Goal: Information Seeking & Learning: Learn about a topic

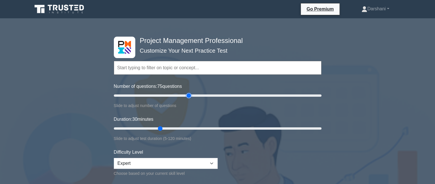
drag, startPoint x: 134, startPoint y: 95, endPoint x: 190, endPoint y: 99, distance: 56.5
type input "75"
click at [190, 99] on input "Number of questions: 75 questions" at bounding box center [218, 95] width 208 height 7
drag, startPoint x: 160, startPoint y: 128, endPoint x: 209, endPoint y: 125, distance: 49.6
click at [209, 125] on input "Duration: 60 minutes" at bounding box center [218, 128] width 208 height 7
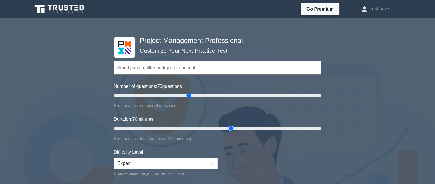
drag, startPoint x: 212, startPoint y: 127, endPoint x: 227, endPoint y: 127, distance: 14.9
click at [227, 127] on input "Duration: 70 minutes" at bounding box center [218, 128] width 208 height 7
drag, startPoint x: 231, startPoint y: 128, endPoint x: 235, endPoint y: 128, distance: 3.4
click at [235, 128] on input "Duration: 75 minutes" at bounding box center [218, 128] width 208 height 7
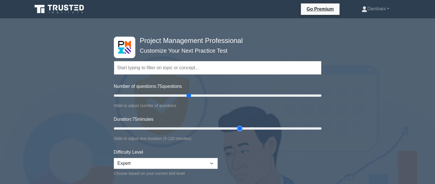
type input "75"
click at [236, 128] on input "Duration: 75 minutes" at bounding box center [218, 128] width 208 height 7
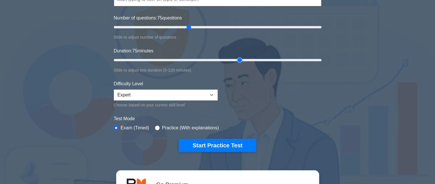
scroll to position [62, 0]
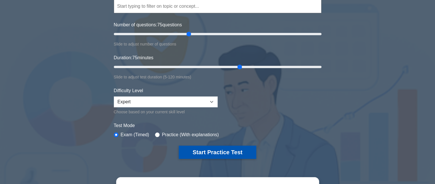
click at [227, 150] on button "Start Practice Test" at bounding box center [217, 152] width 77 height 13
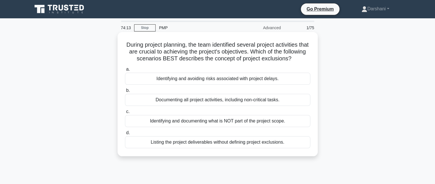
click at [222, 148] on div "Listing the project deliverables without defining project exclusions." at bounding box center [217, 142] width 185 height 12
click at [125, 135] on input "d. Listing the project deliverables without defining project exclusions." at bounding box center [125, 133] width 0 height 4
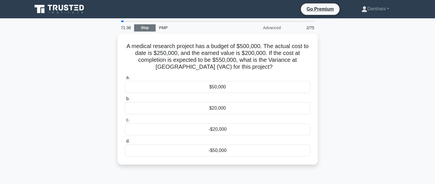
click at [148, 29] on link "Stop" at bounding box center [144, 27] width 21 height 7
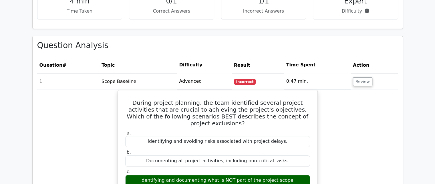
scroll to position [398, 0]
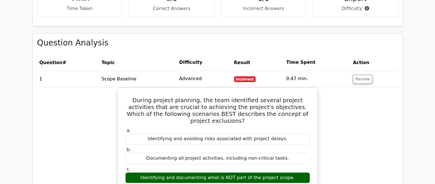
drag, startPoint x: 435, startPoint y: 84, endPoint x: 433, endPoint y: 93, distance: 9.6
click at [433, 93] on main "Go Premium Project Management Professional Preparation Package (2025) Earn 35 P…" at bounding box center [217, 131] width 435 height 1022
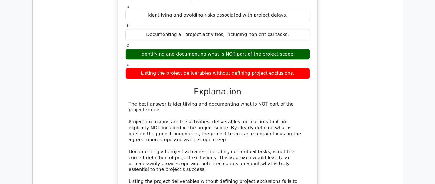
scroll to position [523, 0]
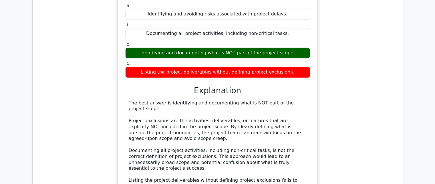
drag, startPoint x: 433, startPoint y: 113, endPoint x: 431, endPoint y: 121, distance: 8.2
click at [431, 121] on main "Go Premium Project Management Professional Preparation Package (2025) Earn 35 P…" at bounding box center [217, 6] width 435 height 1022
drag, startPoint x: 431, startPoint y: 121, endPoint x: 431, endPoint y: 125, distance: 3.8
click at [431, 125] on main "Go Premium Project Management Professional Preparation Package (2025) Earn 35 P…" at bounding box center [217, 6] width 435 height 1022
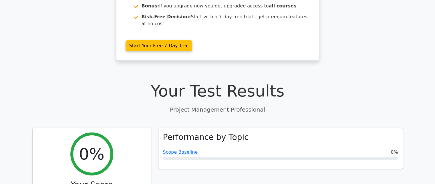
scroll to position [0, 0]
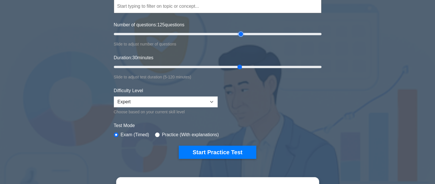
click at [241, 33] on input "Number of questions: 125 questions" at bounding box center [218, 34] width 208 height 7
click at [224, 35] on input "Number of questions: 110 questions" at bounding box center [218, 34] width 208 height 7
click at [219, 35] on input "Number of questions: 110 questions" at bounding box center [218, 34] width 208 height 7
click at [215, 34] on input "Number of questions: 100 questions" at bounding box center [218, 34] width 208 height 7
click at [209, 34] on input "Number of questions: 95 questions" at bounding box center [218, 34] width 208 height 7
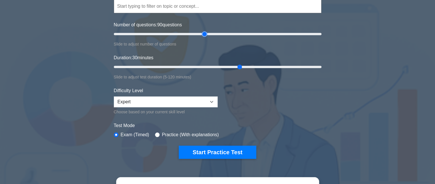
click at [205, 34] on input "Number of questions: 90 questions" at bounding box center [218, 34] width 208 height 7
click at [196, 34] on input "Number of questions: 80 questions" at bounding box center [218, 34] width 208 height 7
type input "75"
click at [188, 34] on input "Number of questions: 75 questions" at bounding box center [218, 34] width 208 height 7
click at [260, 68] on input "Duration: 85 minutes" at bounding box center [218, 67] width 208 height 7
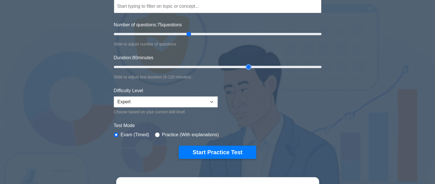
click at [249, 66] on input "Duration: 80 minutes" at bounding box center [218, 67] width 208 height 7
click at [245, 66] on input "Duration: 80 minutes" at bounding box center [218, 67] width 208 height 7
type input "75"
click at [241, 67] on input "Duration: 75 minutes" at bounding box center [218, 67] width 208 height 7
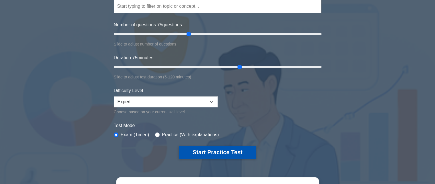
click at [217, 151] on button "Start Practice Test" at bounding box center [217, 152] width 77 height 13
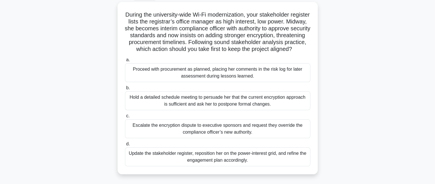
scroll to position [31, 0]
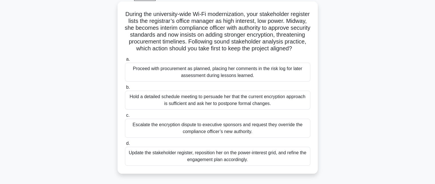
click at [221, 158] on div "Update the stakeholder register, reposition her on the power-interest grid, and…" at bounding box center [217, 156] width 185 height 19
click at [125, 145] on input "d. Update the stakeholder register, reposition her on the power-interest grid, …" at bounding box center [125, 144] width 0 height 4
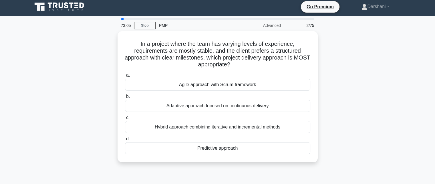
scroll to position [0, 0]
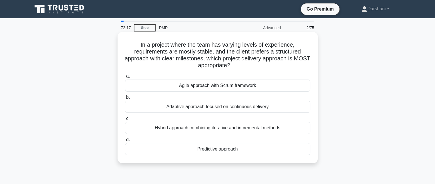
click at [215, 152] on div "Predictive approach" at bounding box center [217, 149] width 185 height 12
click at [125, 142] on input "d. Predictive approach" at bounding box center [125, 140] width 0 height 4
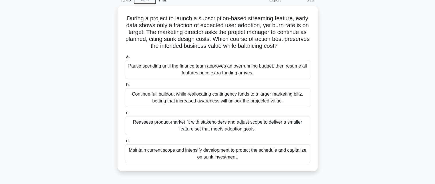
scroll to position [29, 0]
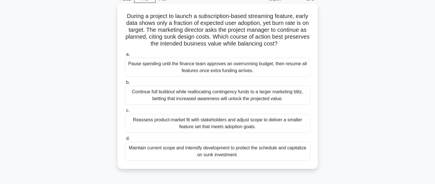
click at [223, 121] on div "Reassess product-market fit with stakeholders and adjust scope to deliver a sma…" at bounding box center [217, 123] width 185 height 19
click at [125, 112] on input "c. Reassess product-market fit with stakeholders and adjust scope to deliver a …" at bounding box center [125, 111] width 0 height 4
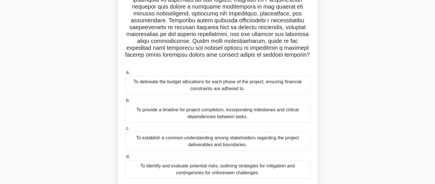
scroll to position [88, 0]
drag, startPoint x: 435, startPoint y: 100, endPoint x: 433, endPoint y: 108, distance: 7.8
click at [433, 108] on main "69:08 Stop PMP Expert 4/75 .spinner_0XTQ{transform-origin:center;animation:spin…" at bounding box center [217, 75] width 435 height 291
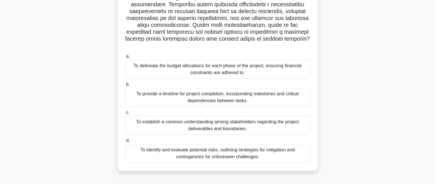
scroll to position [106, 0]
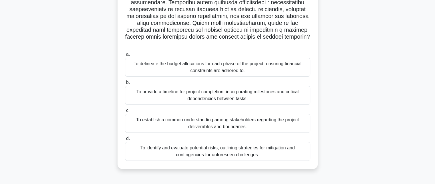
click at [324, 92] on div ".spinner_0XTQ{transform-origin:center;animation:spinner_y6GP .75s linear infini…" at bounding box center [218, 52] width 378 height 248
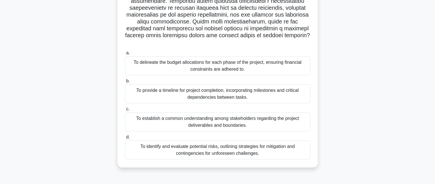
click at [236, 112] on div "To establish a common understanding among stakeholders regarding the project de…" at bounding box center [217, 121] width 185 height 19
click at [125, 111] on input "c. To establish a common understanding among stakeholders regarding the project…" at bounding box center [125, 109] width 0 height 4
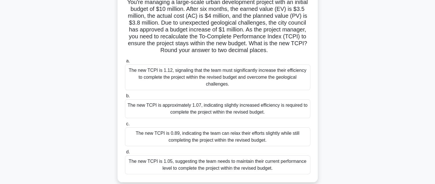
scroll to position [44, 0]
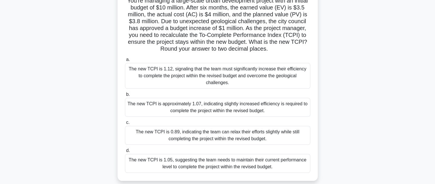
click at [258, 104] on div "The new TCPI is approximately 1.07, indicating slightly increased efficiency is…" at bounding box center [217, 107] width 185 height 19
click at [125, 96] on input "b. The new TCPI is approximately 1.07, indicating slightly increased efficiency…" at bounding box center [125, 95] width 0 height 4
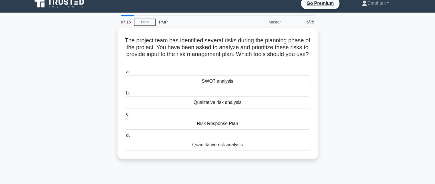
scroll to position [0, 0]
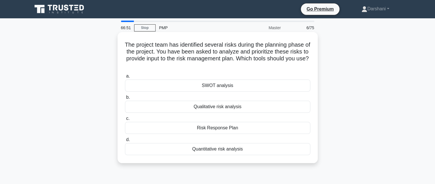
click at [232, 87] on div "SWOT analysis" at bounding box center [217, 86] width 185 height 12
click at [125, 78] on input "a. SWOT analysis" at bounding box center [125, 76] width 0 height 4
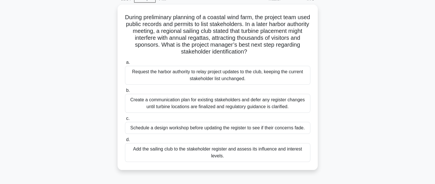
scroll to position [30, 0]
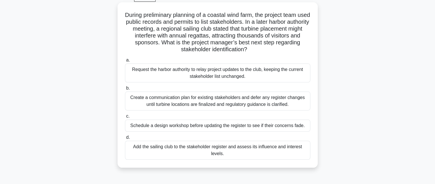
click at [238, 126] on div "Schedule a design workshop before updating the register to see if their concern…" at bounding box center [217, 126] width 185 height 12
click at [125, 118] on input "c. Schedule a design workshop before updating the register to see if their conc…" at bounding box center [125, 116] width 0 height 4
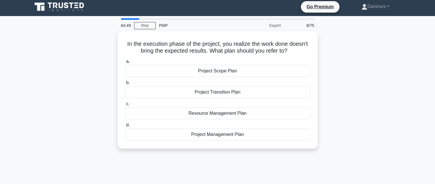
scroll to position [0, 0]
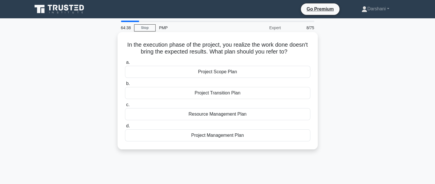
click at [230, 74] on div "Project Scope Plan" at bounding box center [217, 72] width 185 height 12
click at [125, 64] on input "a. Project Scope Plan" at bounding box center [125, 63] width 0 height 4
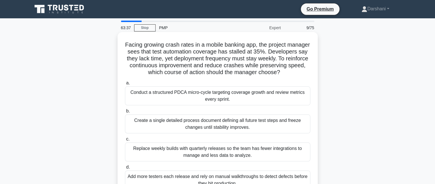
click at [217, 104] on div "Conduct a structured PDCA micro-cycle targeting coverage growth and review metr…" at bounding box center [217, 95] width 185 height 19
click at [125, 85] on input "a. Conduct a structured PDCA micro-cycle targeting coverage growth and review m…" at bounding box center [125, 83] width 0 height 4
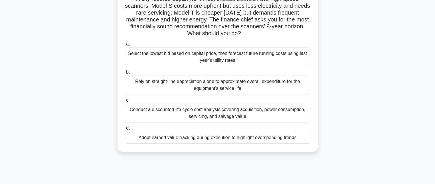
scroll to position [57, 0]
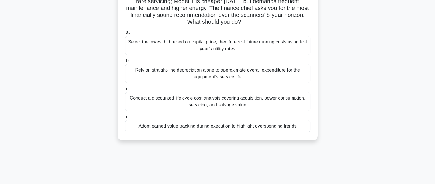
click at [219, 39] on div "Select the lowest bid based on capital price, then forecast future running cost…" at bounding box center [217, 45] width 185 height 19
click at [125, 35] on input "a. Select the lowest bid based on capital price, then forecast future running c…" at bounding box center [125, 33] width 0 height 4
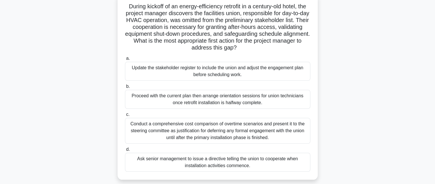
scroll to position [0, 0]
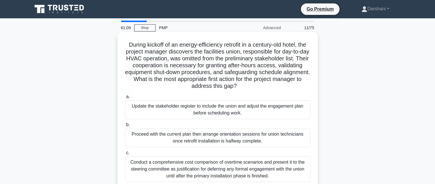
click at [234, 110] on div "Update the stakeholder register to include the union and adjust the engagement …" at bounding box center [217, 109] width 185 height 19
click at [125, 99] on input "a. Update the stakeholder register to include the union and adjust the engageme…" at bounding box center [125, 97] width 0 height 4
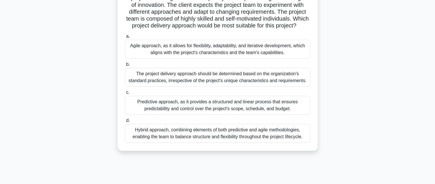
scroll to position [29, 0]
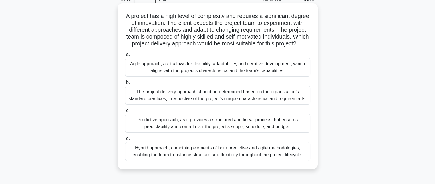
click at [228, 74] on div "Agile approach, as it allows for flexibility, adaptability, and iterative devel…" at bounding box center [217, 67] width 185 height 19
click at [125, 56] on input "a. Agile approach, as it allows for flexibility, adaptability, and iterative de…" at bounding box center [125, 55] width 0 height 4
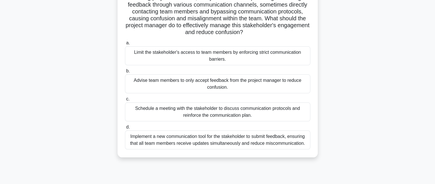
scroll to position [57, 0]
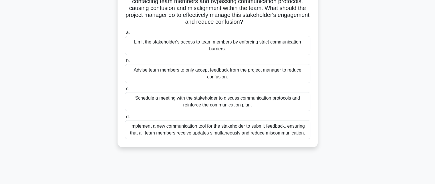
click at [166, 101] on div "Schedule a meeting with the stakeholder to discuss communication protocols and …" at bounding box center [217, 101] width 185 height 19
click at [125, 91] on input "c. Schedule a meeting with the stakeholder to discuss communication protocols a…" at bounding box center [125, 89] width 0 height 4
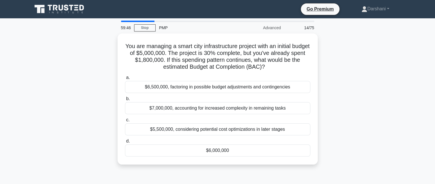
scroll to position [0, 0]
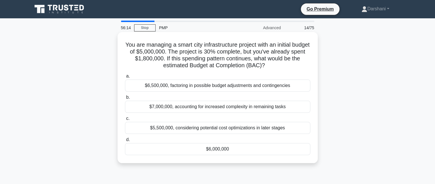
click at [184, 89] on div "$6,500,000, factoring in possible budget adjustments and contingencies" at bounding box center [217, 86] width 185 height 12
click at [125, 78] on input "a. $6,500,000, factoring in possible budget adjustments and contingencies" at bounding box center [125, 76] width 0 height 4
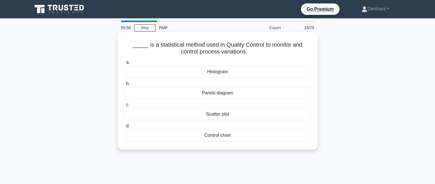
click at [226, 114] on div "Scatter plot" at bounding box center [217, 114] width 185 height 12
click at [125, 107] on input "c. Scatter plot" at bounding box center [125, 105] width 0 height 4
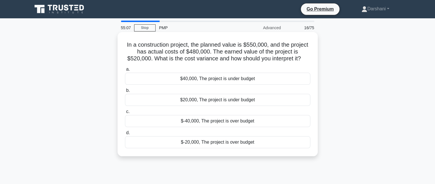
click at [231, 80] on div "$40,000, The project is under budget" at bounding box center [217, 79] width 185 height 12
click at [125, 71] on input "a. $40,000, The project is under budget" at bounding box center [125, 70] width 0 height 4
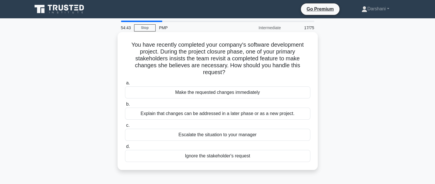
click at [234, 116] on div "Explain that changes can be addressed in a later phase or as a new project." at bounding box center [217, 114] width 185 height 12
click at [125, 106] on input "b. Explain that changes can be addressed in a later phase or as a new project." at bounding box center [125, 104] width 0 height 4
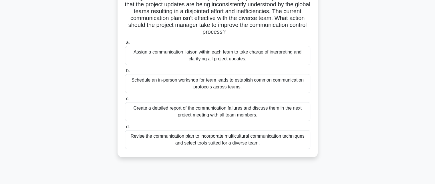
scroll to position [57, 0]
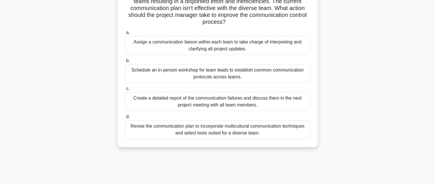
click at [216, 128] on div "Revise the communication plan to incorporate multicultural communication techni…" at bounding box center [217, 129] width 185 height 19
click at [125, 119] on input "d. Revise the communication plan to incorporate multicultural communication tec…" at bounding box center [125, 117] width 0 height 4
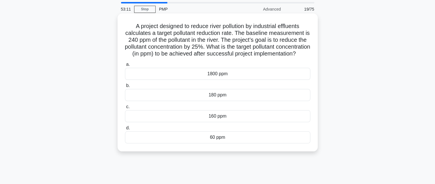
scroll to position [29, 0]
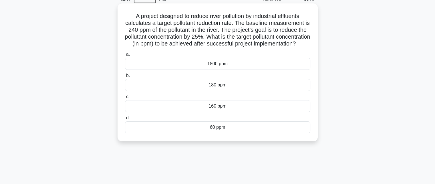
click at [229, 91] on div "180 ppm" at bounding box center [217, 85] width 185 height 12
click at [125, 78] on input "b. 180 ppm" at bounding box center [125, 76] width 0 height 4
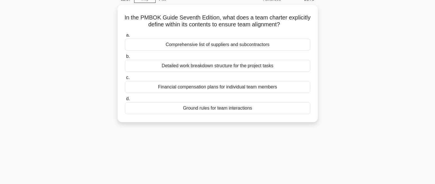
scroll to position [0, 0]
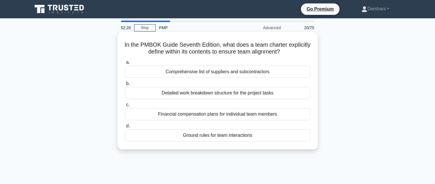
click at [222, 137] on div "Ground rules for team interactions" at bounding box center [217, 135] width 185 height 12
click at [125, 128] on input "d. Ground rules for team interactions" at bounding box center [125, 126] width 0 height 4
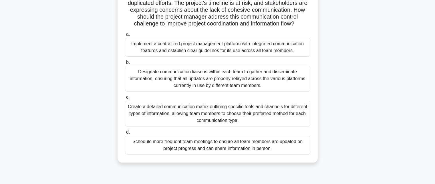
scroll to position [86, 0]
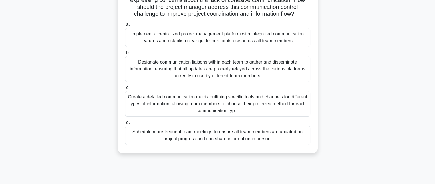
click at [225, 144] on div "Schedule more frequent team meetings to ensure all team members are updated on …" at bounding box center [217, 135] width 185 height 19
click at [125, 124] on input "d. Schedule more frequent team meetings to ensure all team members are updated …" at bounding box center [125, 123] width 0 height 4
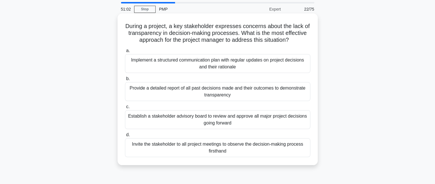
scroll to position [29, 0]
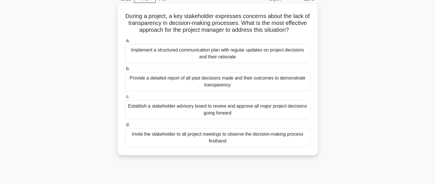
click at [187, 139] on div "Invite the stakeholder to all project meetings to observe the decision-making p…" at bounding box center [217, 137] width 185 height 19
click at [125, 127] on input "d. Invite the stakeholder to all project meetings to observe the decision-makin…" at bounding box center [125, 125] width 0 height 4
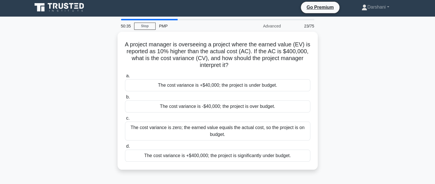
scroll to position [0, 0]
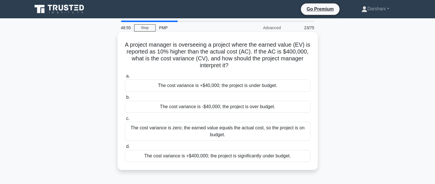
click at [237, 87] on div "The cost variance is +$40,000; the project is under budget." at bounding box center [217, 86] width 185 height 12
click at [125, 78] on input "a. The cost variance is +$40,000; the project is under budget." at bounding box center [125, 76] width 0 height 4
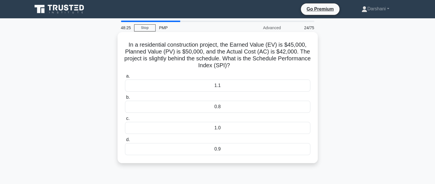
click at [221, 148] on div "0.9" at bounding box center [217, 149] width 185 height 12
click at [125, 142] on input "d. 0.9" at bounding box center [125, 140] width 0 height 4
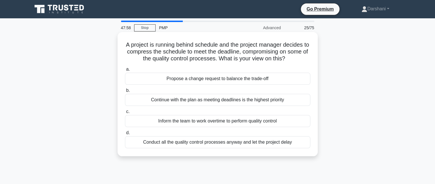
click at [215, 78] on div "Propose a change request to balance the trade-off" at bounding box center [217, 79] width 185 height 12
click at [125, 71] on input "a. Propose a change request to balance the trade-off" at bounding box center [125, 70] width 0 height 4
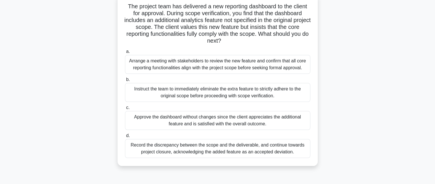
scroll to position [29, 0]
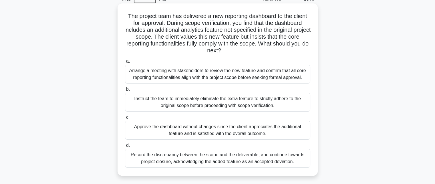
click at [230, 74] on div "Arrange a meeting with stakeholders to review the new feature and confirm that …" at bounding box center [217, 74] width 185 height 19
click at [125, 63] on input "a. Arrange a meeting with stakeholders to review the new feature and confirm th…" at bounding box center [125, 62] width 0 height 4
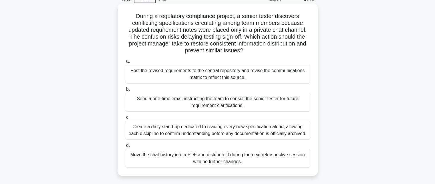
click at [218, 75] on div "Post the revised requirements to the central repository and revise the communic…" at bounding box center [217, 74] width 185 height 19
click at [125, 63] on input "a. Post the revised requirements to the central repository and revise the commu…" at bounding box center [125, 62] width 0 height 4
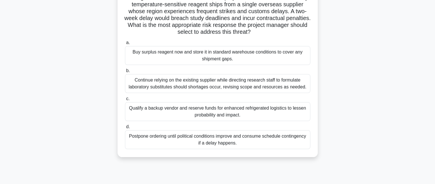
scroll to position [57, 0]
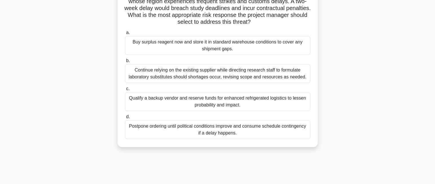
click at [228, 105] on div "Qualify a backup vendor and reserve funds for enhanced refrigerated logistics t…" at bounding box center [217, 101] width 185 height 19
click at [125, 91] on input "c. Qualify a backup vendor and reserve funds for enhanced refrigerated logistic…" at bounding box center [125, 89] width 0 height 4
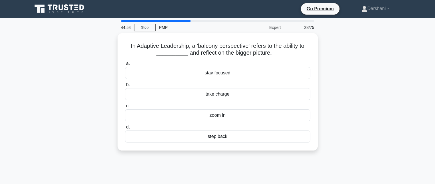
scroll to position [0, 0]
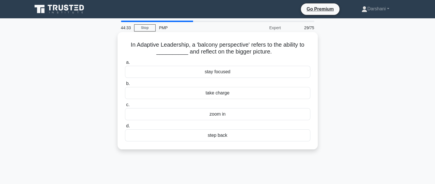
click at [229, 74] on div "stay focused" at bounding box center [217, 72] width 185 height 12
click at [125, 64] on input "a. stay focused" at bounding box center [125, 63] width 0 height 4
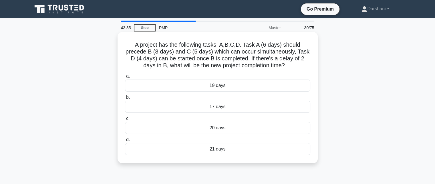
click at [217, 126] on div "20 days" at bounding box center [217, 128] width 185 height 12
click at [125, 120] on input "c. 20 days" at bounding box center [125, 119] width 0 height 4
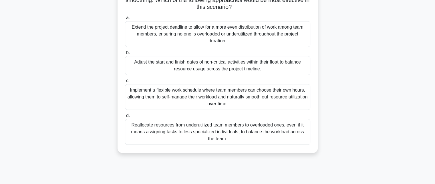
scroll to position [57, 0]
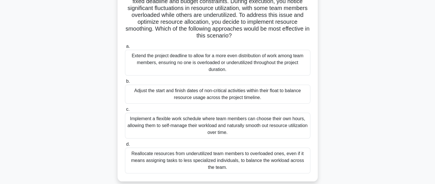
click at [187, 157] on div "Reallocate resources from underutilized team members to overloaded ones, even i…" at bounding box center [217, 161] width 185 height 26
click at [125, 146] on input "d. Reallocate resources from underutilized team members to overloaded ones, eve…" at bounding box center [125, 144] width 0 height 4
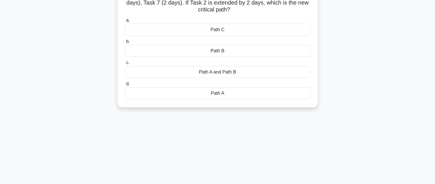
scroll to position [0, 0]
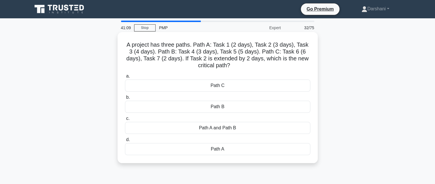
click at [209, 105] on div "Path B" at bounding box center [217, 107] width 185 height 12
click at [125, 99] on input "b. Path B" at bounding box center [125, 98] width 0 height 4
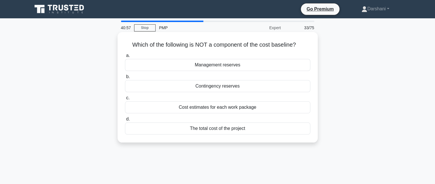
click at [229, 66] on div "Management reserves" at bounding box center [217, 65] width 185 height 12
click at [125, 58] on input "a. Management reserves" at bounding box center [125, 56] width 0 height 4
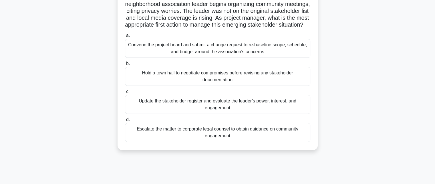
scroll to position [57, 0]
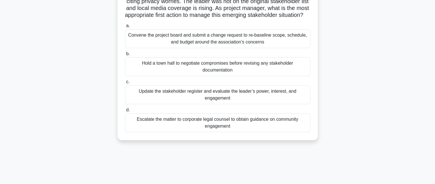
click at [192, 104] on div "Update the stakeholder register and evaluate the leader’s power, interest, and …" at bounding box center [217, 94] width 185 height 19
click at [125, 84] on input "c. Update the stakeholder register and evaluate the leader’s power, interest, a…" at bounding box center [125, 82] width 0 height 4
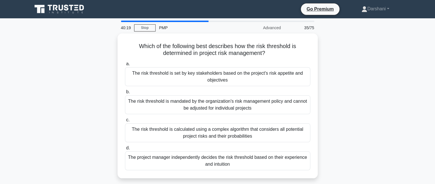
scroll to position [0, 0]
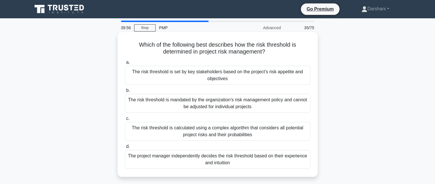
click at [230, 77] on div "The risk threshold is set by key stakeholders based on the project's risk appet…" at bounding box center [217, 75] width 185 height 19
click at [125, 64] on input "a. The risk threshold is set by key stakeholders based on the project's risk ap…" at bounding box center [125, 63] width 0 height 4
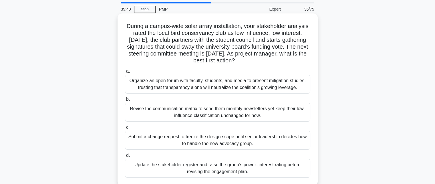
scroll to position [29, 0]
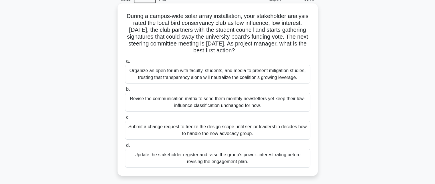
click at [188, 78] on div "Organize an open forum with faculty, students, and media to present mitigation …" at bounding box center [217, 74] width 185 height 19
click at [125, 63] on input "a. Organize an open forum with faculty, students, and media to present mitigati…" at bounding box center [125, 62] width 0 height 4
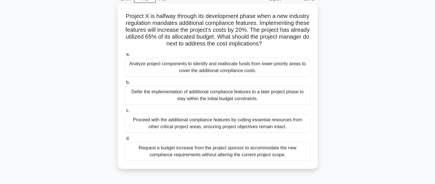
click at [229, 73] on div "Analyze project components to identify and reallocate funds from lower-priority…" at bounding box center [217, 67] width 185 height 19
click at [125, 56] on input "a. Analyze project components to identify and reallocate funds from lower-prior…" at bounding box center [125, 55] width 0 height 4
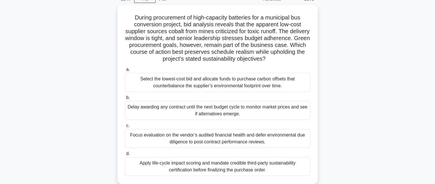
scroll to position [57, 0]
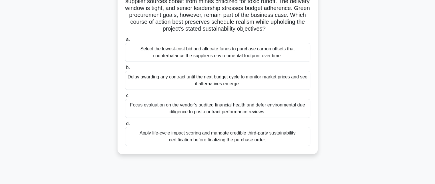
click at [208, 139] on div "Apply life-cycle impact scoring and mandate credible third-party sustainability…" at bounding box center [217, 136] width 185 height 19
click at [125, 126] on input "d. Apply life-cycle impact scoring and mandate credible third-party sustainabil…" at bounding box center [125, 124] width 0 height 4
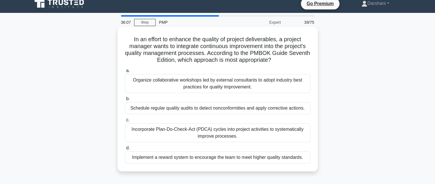
scroll to position [0, 0]
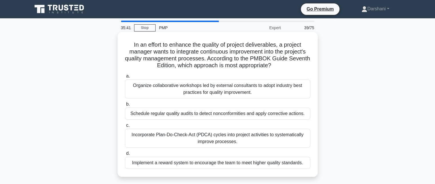
click at [185, 134] on div "Incorporate Plan-Do-Check-Act (PDCA) cycles into project activities to systemat…" at bounding box center [217, 138] width 185 height 19
click at [125, 127] on input "c. Incorporate Plan-Do-Check-Act (PDCA) cycles into project activities to syste…" at bounding box center [125, 126] width 0 height 4
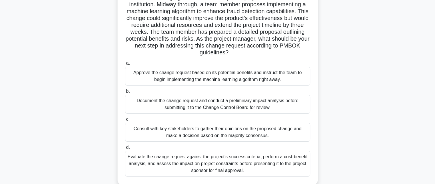
scroll to position [57, 0]
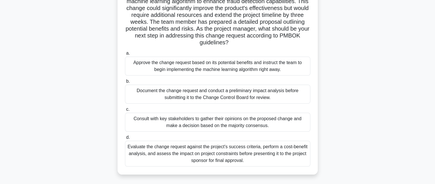
click at [199, 90] on div "Document the change request and conduct a preliminary impact analysis before su…" at bounding box center [217, 94] width 185 height 19
click at [125, 83] on input "b. Document the change request and conduct a preliminary impact analysis before…" at bounding box center [125, 82] width 0 height 4
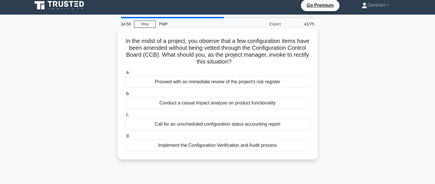
scroll to position [0, 0]
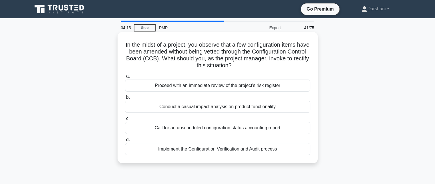
click at [252, 148] on div "Implement the Configuration Verification and Audit process" at bounding box center [217, 149] width 185 height 12
click at [125, 142] on input "d. Implement the Configuration Verification and Audit process" at bounding box center [125, 140] width 0 height 4
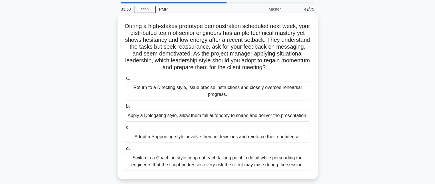
scroll to position [29, 0]
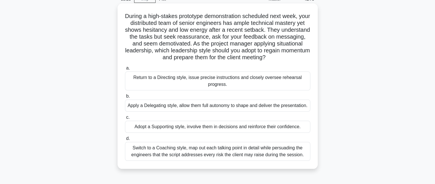
click at [233, 160] on div "Switch to a Coaching style, map out each talking point in detail while persuadi…" at bounding box center [217, 151] width 185 height 19
click at [125, 140] on input "d. Switch to a Coaching style, map out each talking point in detail while persu…" at bounding box center [125, 139] width 0 height 4
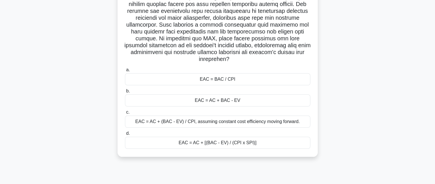
scroll to position [86, 0]
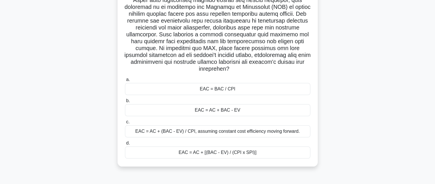
click at [190, 89] on div "EAC = BAC / CPI" at bounding box center [217, 89] width 185 height 12
click at [125, 82] on input "a. EAC = BAC / CPI" at bounding box center [125, 80] width 0 height 4
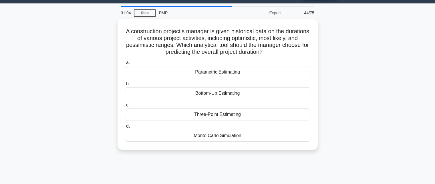
scroll to position [0, 0]
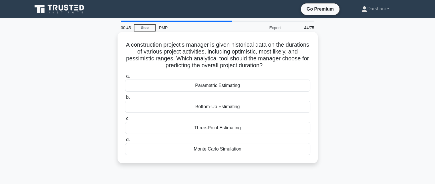
click at [219, 83] on div "Parametric Estimating" at bounding box center [217, 86] width 185 height 12
click at [125, 78] on input "a. Parametric Estimating" at bounding box center [125, 76] width 0 height 4
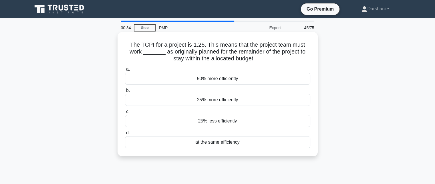
click at [212, 99] on div "25% more efficiently" at bounding box center [217, 100] width 185 height 12
click at [125, 92] on input "b. 25% more efficiently" at bounding box center [125, 91] width 0 height 4
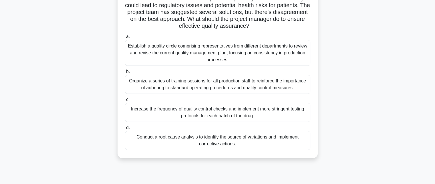
scroll to position [57, 0]
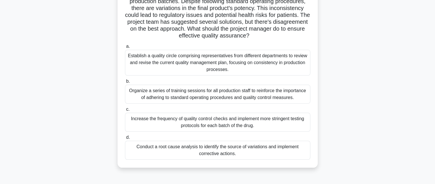
click at [210, 156] on div "Conduct a root cause analysis to identify the source of variations and implemen…" at bounding box center [217, 150] width 185 height 19
click at [125, 139] on input "d. Conduct a root cause analysis to identify the source of variations and imple…" at bounding box center [125, 138] width 0 height 4
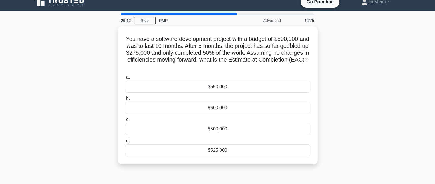
scroll to position [0, 0]
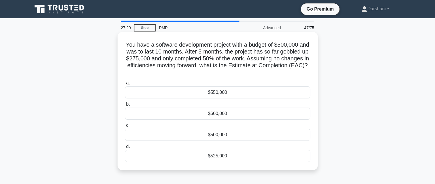
click at [219, 93] on div "$550,000" at bounding box center [217, 92] width 185 height 12
click at [125, 85] on input "a. $550,000" at bounding box center [125, 83] width 0 height 4
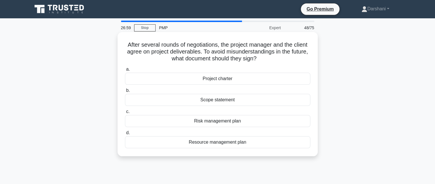
click at [221, 101] on div "Scope statement" at bounding box center [217, 100] width 185 height 12
click at [125, 92] on input "b. Scope statement" at bounding box center [125, 91] width 0 height 4
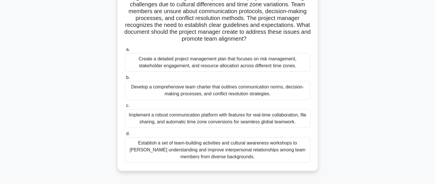
scroll to position [57, 0]
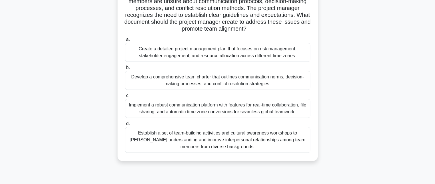
click at [196, 80] on div "Develop a comprehensive team charter that outlines communication norms, decisio…" at bounding box center [217, 80] width 185 height 19
click at [125, 70] on input "b. Develop a comprehensive team charter that outlines communication norms, deci…" at bounding box center [125, 68] width 0 height 4
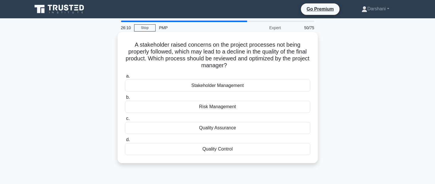
scroll to position [0, 0]
click at [220, 147] on div "Quality Control" at bounding box center [217, 149] width 185 height 12
click at [125, 142] on input "d. Quality Control" at bounding box center [125, 140] width 0 height 4
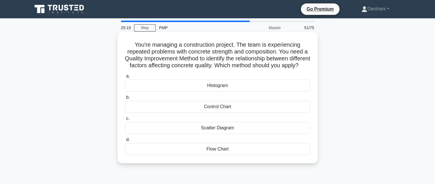
click at [221, 113] on div "Control Chart" at bounding box center [217, 107] width 185 height 12
click at [125, 99] on input "b. Control Chart" at bounding box center [125, 98] width 0 height 4
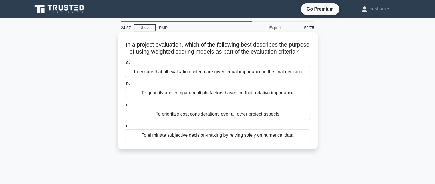
click at [213, 99] on div "To quantify and compare multiple factors based on their relative importance" at bounding box center [217, 93] width 185 height 12
click at [125, 86] on input "b. To quantify and compare multiple factors based on their relative importance" at bounding box center [125, 84] width 0 height 4
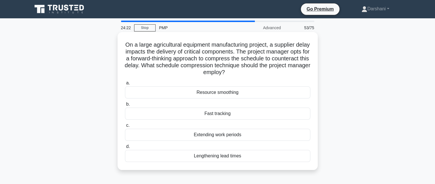
click at [225, 155] on div "Lengthening lead times" at bounding box center [217, 156] width 185 height 12
click at [125, 148] on input "d. Lengthening lead times" at bounding box center [125, 147] width 0 height 4
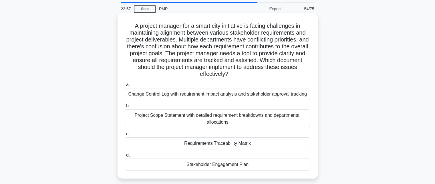
scroll to position [29, 0]
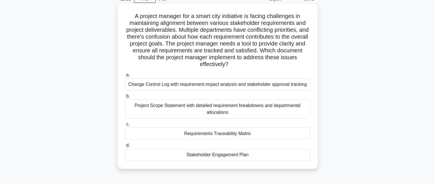
click at [214, 134] on div "Requirements Traceability Matrix" at bounding box center [217, 134] width 185 height 12
click at [125, 126] on input "c. Requirements Traceability Matrix" at bounding box center [125, 124] width 0 height 4
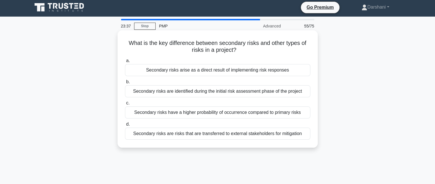
scroll to position [0, 0]
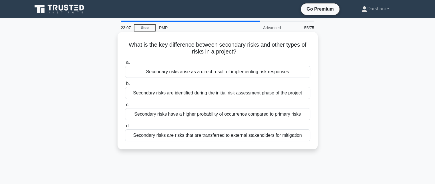
click at [234, 75] on div "Secondary risks arise as a direct result of implementing risk responses" at bounding box center [217, 72] width 185 height 12
click at [125, 64] on input "a. Secondary risks arise as a direct result of implementing risk responses" at bounding box center [125, 63] width 0 height 4
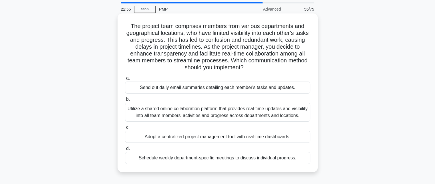
scroll to position [29, 0]
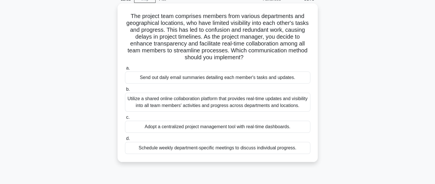
click at [211, 103] on div "Utilize a shared online collaboration platform that provides real-time updates …" at bounding box center [217, 102] width 185 height 19
click at [125, 91] on input "b. Utilize a shared online collaboration platform that provides real-time updat…" at bounding box center [125, 90] width 0 height 4
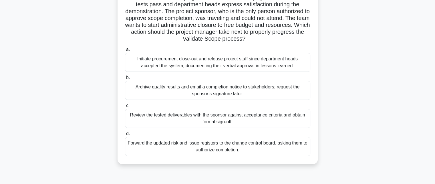
scroll to position [57, 0]
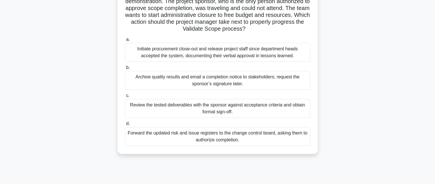
click at [171, 110] on div "Review the tested deliverables with the sponsor against acceptance criteria and…" at bounding box center [217, 108] width 185 height 19
click at [125, 98] on input "c. Review the tested deliverables with the sponsor against acceptance criteria …" at bounding box center [125, 96] width 0 height 4
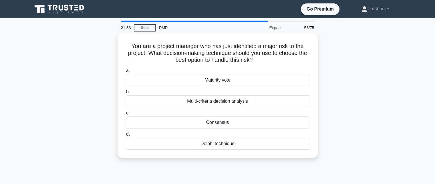
scroll to position [0, 0]
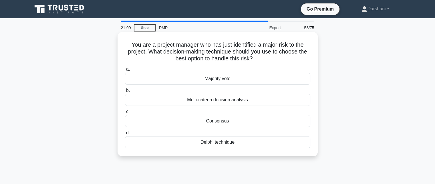
click at [221, 102] on div "Multi-criteria decision analysis" at bounding box center [217, 100] width 185 height 12
click at [125, 92] on input "b. Multi-criteria decision analysis" at bounding box center [125, 91] width 0 height 4
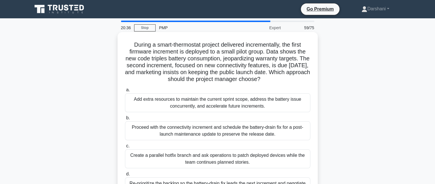
scroll to position [29, 0]
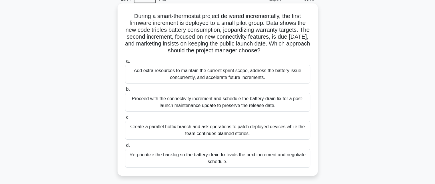
click at [201, 156] on div "Re-prioritize the backlog so the battery-drain fix leads the next increment and…" at bounding box center [217, 158] width 185 height 19
click at [125, 147] on input "d. Re-prioritize the backlog so the battery-drain fix leads the next increment …" at bounding box center [125, 146] width 0 height 4
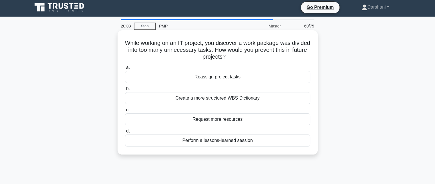
scroll to position [0, 0]
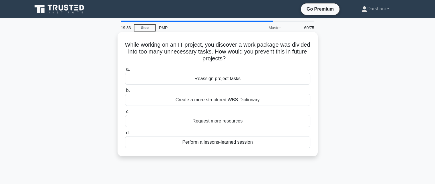
click at [209, 138] on div "Perform a lessons-learned session" at bounding box center [217, 142] width 185 height 12
click at [125, 135] on input "d. Perform a lessons-learned session" at bounding box center [125, 133] width 0 height 4
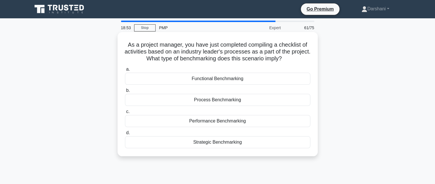
click at [202, 100] on div "Process Benchmarking" at bounding box center [217, 100] width 185 height 12
click at [125, 92] on input "b. Process Benchmarking" at bounding box center [125, 91] width 0 height 4
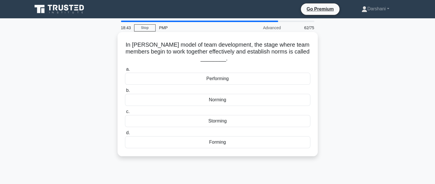
click at [220, 98] on div "Norming" at bounding box center [217, 100] width 185 height 12
click at [125, 92] on input "b. Norming" at bounding box center [125, 91] width 0 height 4
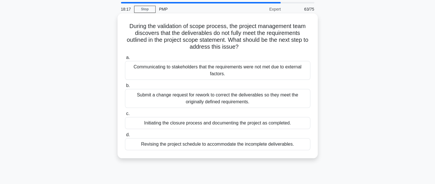
scroll to position [29, 0]
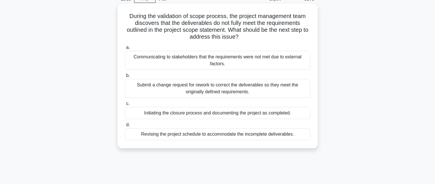
click at [222, 94] on div "Submit a change request for rework to correct the deliverables so they meet the…" at bounding box center [217, 88] width 185 height 19
click at [125, 78] on input "b. Submit a change request for rework to correct the deliverables so they meet …" at bounding box center [125, 76] width 0 height 4
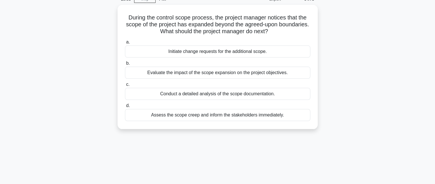
scroll to position [0, 0]
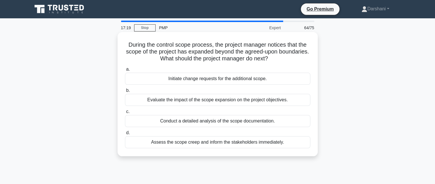
click at [205, 143] on div "Assess the scope creep and inform the stakeholders immediately." at bounding box center [217, 142] width 185 height 12
click at [125, 135] on input "d. Assess the scope creep and inform the stakeholders immediately." at bounding box center [125, 133] width 0 height 4
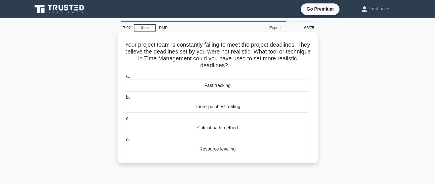
click at [208, 106] on div "Three-point estimating" at bounding box center [217, 107] width 185 height 12
click at [125, 99] on input "b. Three-point estimating" at bounding box center [125, 98] width 0 height 4
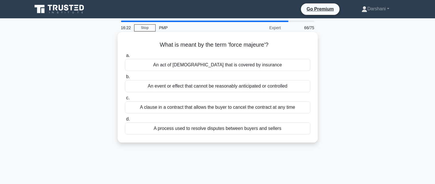
click at [199, 108] on div "A clause in a contract that allows the buyer to cancel the contract at any time" at bounding box center [217, 107] width 185 height 12
click at [125, 100] on input "c. A clause in a contract that allows the buyer to cancel the contract at any t…" at bounding box center [125, 98] width 0 height 4
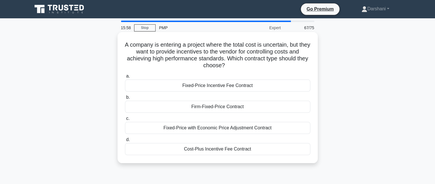
click at [223, 149] on div "Cost-Plus Incentive Fee Contract" at bounding box center [217, 149] width 185 height 12
click at [125, 142] on input "d. Cost-Plus Incentive Fee Contract" at bounding box center [125, 140] width 0 height 4
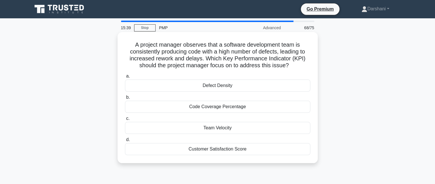
click at [216, 86] on div "Defect Density" at bounding box center [217, 86] width 185 height 12
click at [125, 78] on input "a. Defect Density" at bounding box center [125, 76] width 0 height 4
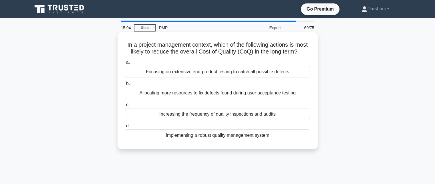
click at [210, 141] on div "Implementing a robust quality management system" at bounding box center [217, 135] width 185 height 12
click at [125, 128] on input "d. Implementing a robust quality management system" at bounding box center [125, 126] width 0 height 4
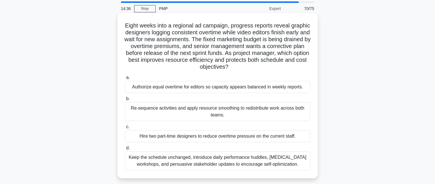
scroll to position [57, 0]
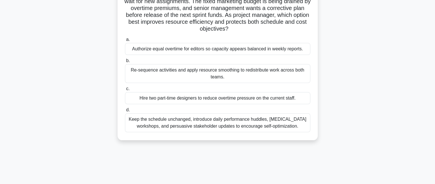
click at [217, 75] on div "Re-sequence activities and apply resource smoothing to redistribute work across…" at bounding box center [217, 73] width 185 height 19
click at [125, 63] on input "b. Re-sequence activities and apply resource smoothing to redistribute work acr…" at bounding box center [125, 61] width 0 height 4
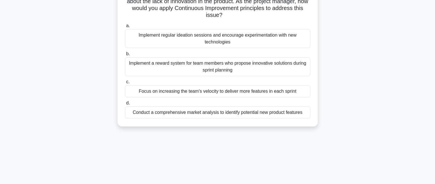
scroll to position [29, 0]
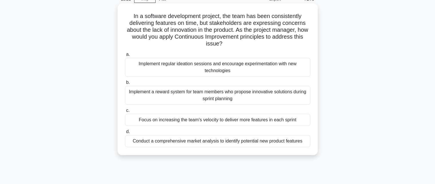
click at [219, 100] on div "Implement a reward system for team members who propose innovative solutions dur…" at bounding box center [217, 95] width 185 height 19
click at [125, 84] on input "b. Implement a reward system for team members who propose innovative solutions …" at bounding box center [125, 83] width 0 height 4
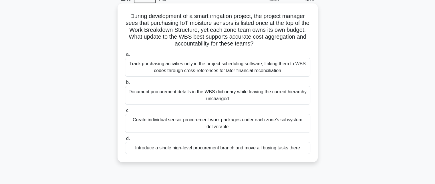
click at [213, 98] on div "Document procurement details in the WBS dictionary while leaving the current hi…" at bounding box center [217, 95] width 185 height 19
click at [125, 84] on input "b. Document procurement details in the WBS dictionary while leaving the current…" at bounding box center [125, 83] width 0 height 4
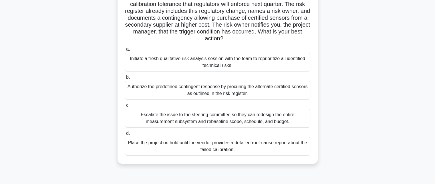
scroll to position [57, 0]
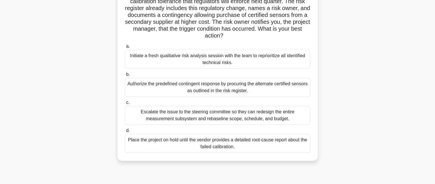
click at [191, 88] on div "Authorize the predefined contingent response by procuring the alternate certifi…" at bounding box center [217, 87] width 185 height 19
click at [241, 88] on div "Authorize the predefined contingent response by procuring the alternate certifi…" at bounding box center [217, 87] width 185 height 19
click at [125, 76] on input "b. Authorize the predefined contingent response by procuring the alternate cert…" at bounding box center [125, 75] width 0 height 4
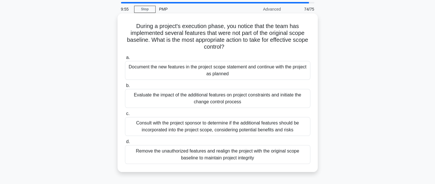
scroll to position [29, 0]
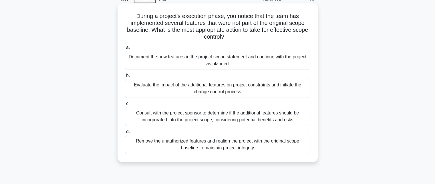
click at [223, 86] on div "Evaluate the impact of the additional features on project constraints and initi…" at bounding box center [217, 88] width 185 height 19
click at [125, 78] on input "b. Evaluate the impact of the additional features on project constraints and in…" at bounding box center [125, 76] width 0 height 4
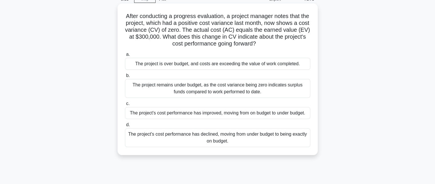
click at [181, 138] on div "The project's cost performance has declined, moving from under budget to being …" at bounding box center [217, 137] width 185 height 19
click at [125, 127] on input "d. The project's cost performance has declined, moving from under budget to bei…" at bounding box center [125, 125] width 0 height 4
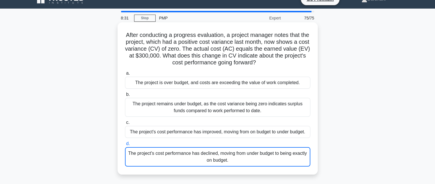
scroll to position [0, 0]
